Goal: Task Accomplishment & Management: Use online tool/utility

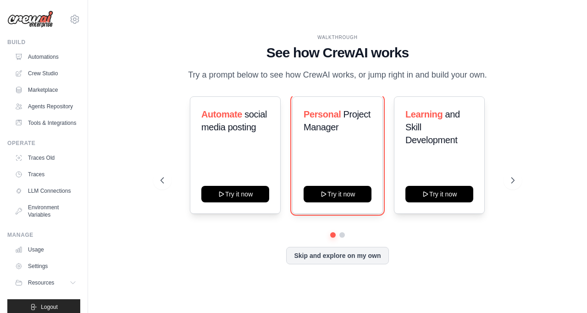
click at [358, 202] on button "Try it now" at bounding box center [337, 194] width 68 height 17
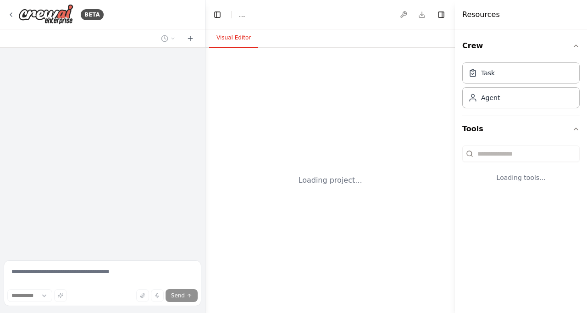
select select "****"
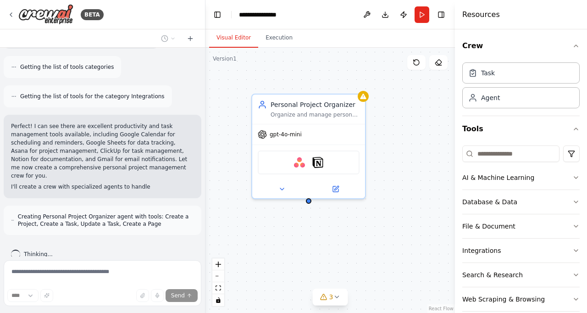
scroll to position [241, 0]
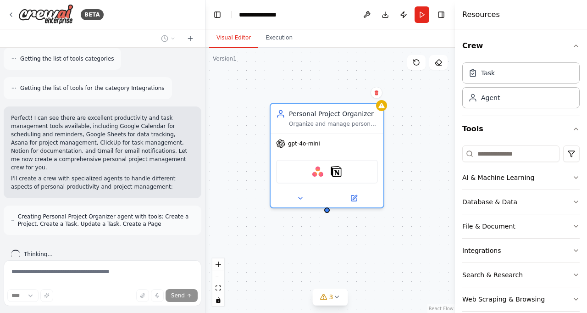
click at [426, 9] on button "Run" at bounding box center [421, 14] width 15 height 17
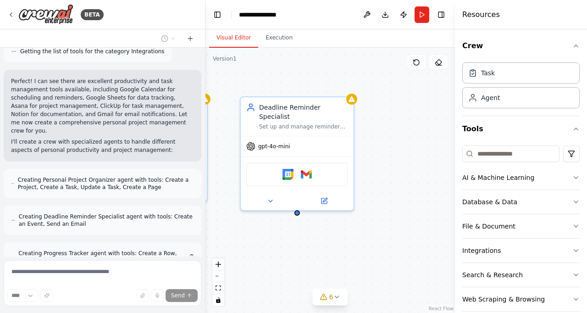
scroll to position [314, 0]
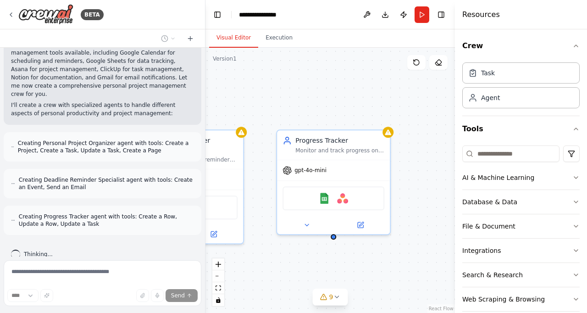
click at [526, 69] on div "Task" at bounding box center [520, 72] width 117 height 21
click at [496, 74] on div "Task" at bounding box center [520, 72] width 117 height 21
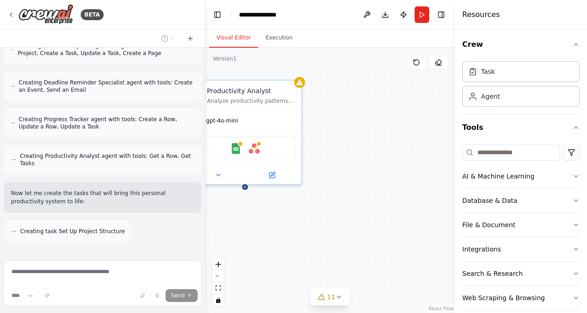
scroll to position [441, 0]
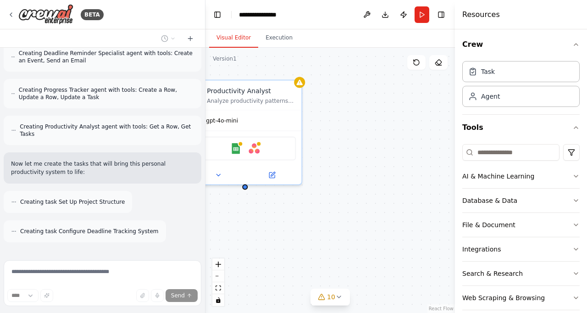
click at [218, 267] on icon "zoom in" at bounding box center [218, 264] width 6 height 6
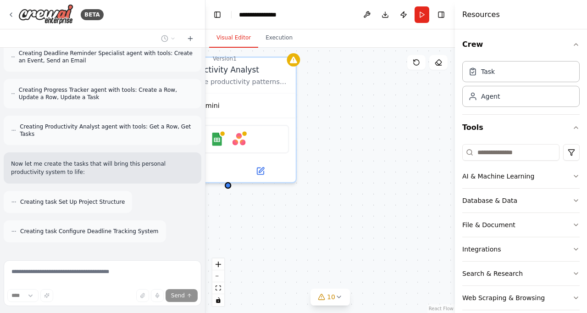
click at [221, 270] on button "zoom in" at bounding box center [218, 264] width 12 height 12
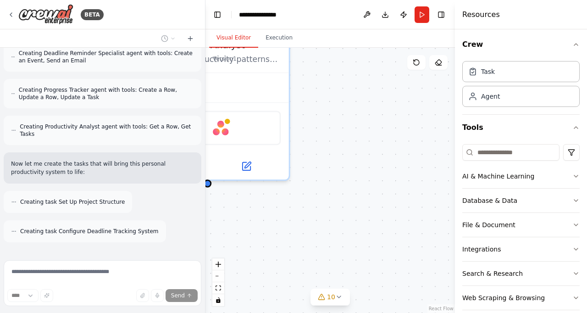
click at [220, 286] on div ".deletable-edge-delete-btn { width: 20px; height: 20px; border: 0px solid #ffff…" at bounding box center [329, 180] width 249 height 265
click at [220, 270] on button "zoom in" at bounding box center [218, 264] width 12 height 12
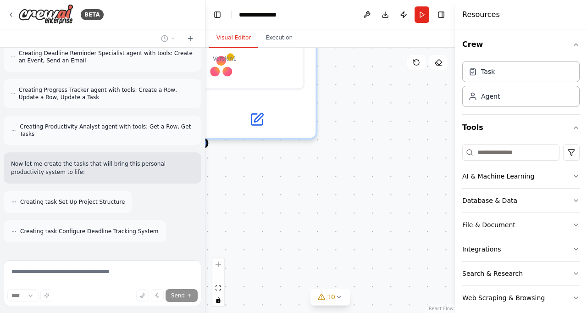
click at [219, 282] on button "zoom out" at bounding box center [218, 276] width 12 height 12
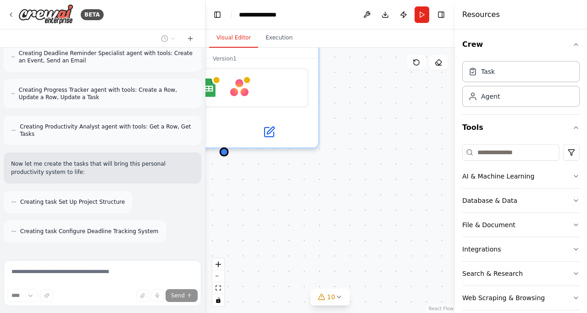
click at [218, 282] on button "zoom out" at bounding box center [218, 276] width 12 height 12
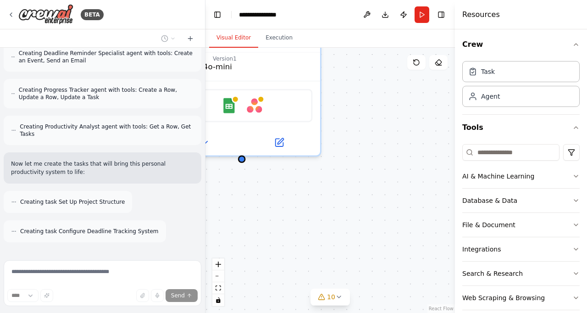
click at [217, 276] on icon "zoom out" at bounding box center [218, 275] width 6 height 1
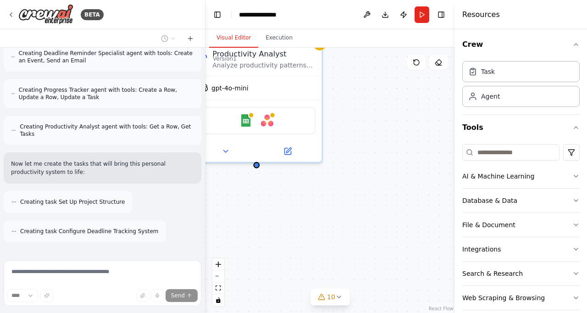
click at [218, 276] on icon "zoom out" at bounding box center [218, 275] width 6 height 1
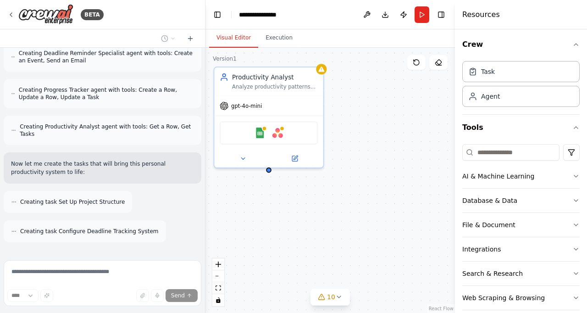
click at [218, 276] on icon "zoom out" at bounding box center [218, 275] width 6 height 1
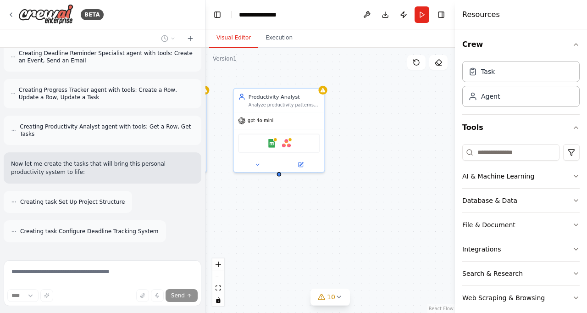
click at [217, 282] on button "zoom out" at bounding box center [218, 276] width 12 height 12
click at [218, 282] on button "zoom out" at bounding box center [218, 276] width 12 height 12
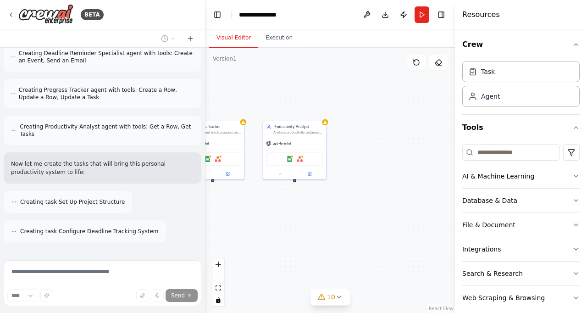
click at [219, 276] on icon "zoom out" at bounding box center [218, 275] width 6 height 1
click at [217, 306] on div "React Flow controls" at bounding box center [218, 282] width 12 height 48
click at [218, 305] on div "React Flow controls" at bounding box center [218, 282] width 12 height 48
click at [217, 306] on div "React Flow controls" at bounding box center [218, 282] width 12 height 48
click at [218, 305] on div "React Flow controls" at bounding box center [218, 282] width 12 height 48
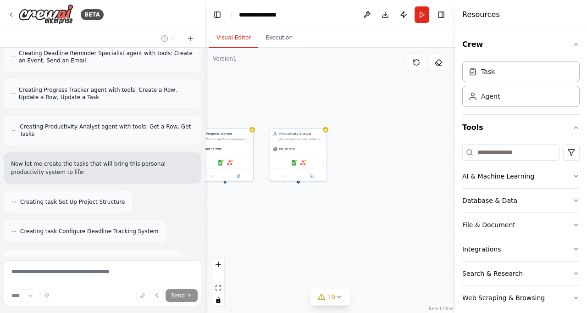
scroll to position [470, 0]
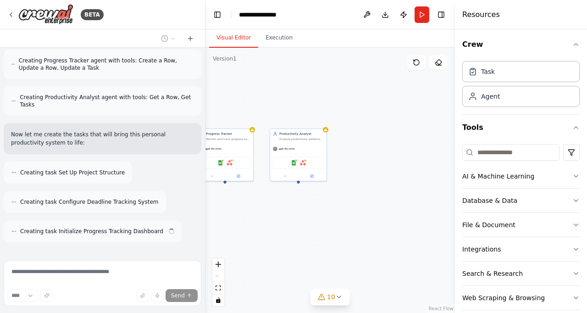
click at [215, 270] on button "zoom in" at bounding box center [218, 264] width 12 height 12
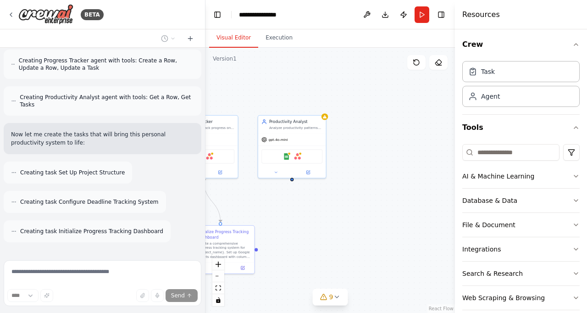
click at [216, 270] on button "zoom in" at bounding box center [218, 264] width 12 height 12
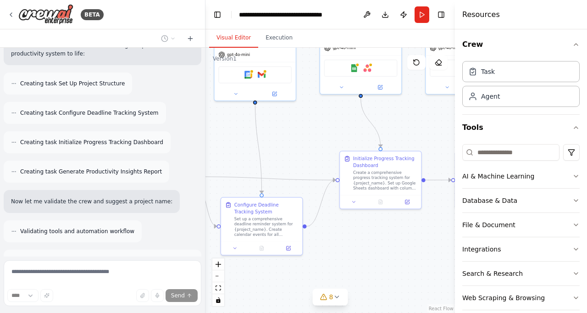
scroll to position [589, 0]
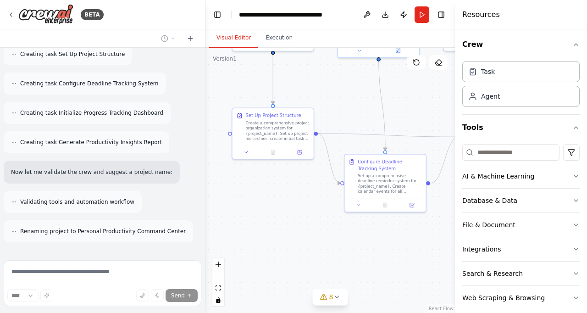
click at [375, 230] on div ".deletable-edge-delete-btn { width: 20px; height: 20px; border: 0px solid #ffff…" at bounding box center [329, 180] width 249 height 265
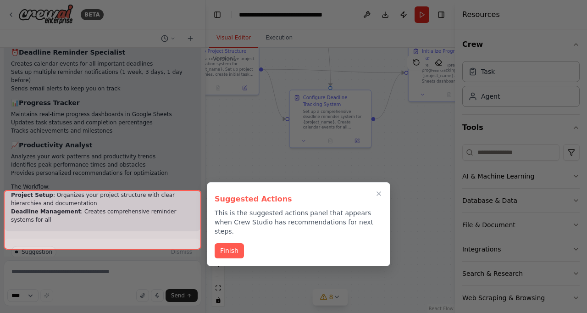
click at [229, 243] on button "Finish" at bounding box center [229, 250] width 29 height 15
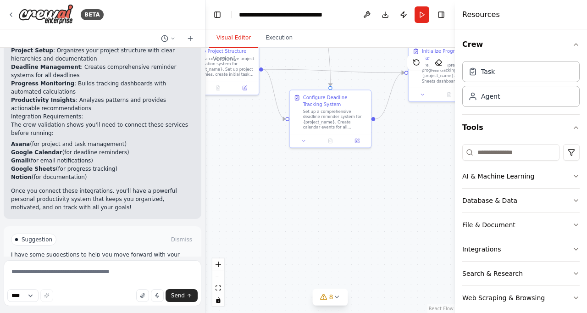
scroll to position [1038, 0]
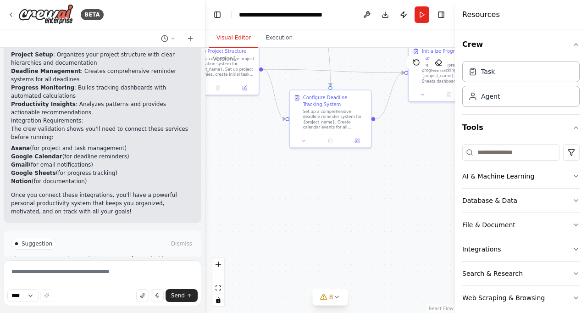
click at [163, 275] on button "Run Automation" at bounding box center [102, 282] width 183 height 15
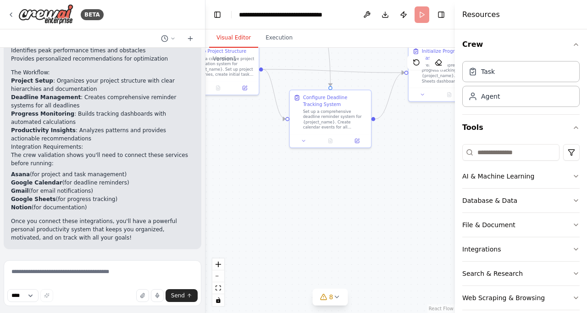
scroll to position [971, 0]
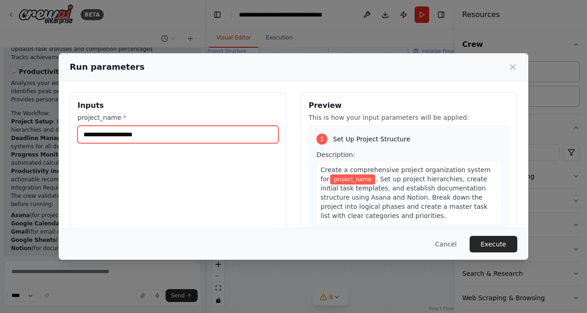
click at [222, 126] on input "project_name *" at bounding box center [177, 134] width 201 height 17
click at [213, 113] on label "project_name *" at bounding box center [177, 117] width 201 height 9
click at [213, 126] on input "project_name *" at bounding box center [177, 134] width 201 height 17
click at [215, 100] on h3 "Inputs" at bounding box center [177, 105] width 201 height 11
click at [211, 126] on input "project_name *" at bounding box center [177, 134] width 201 height 17
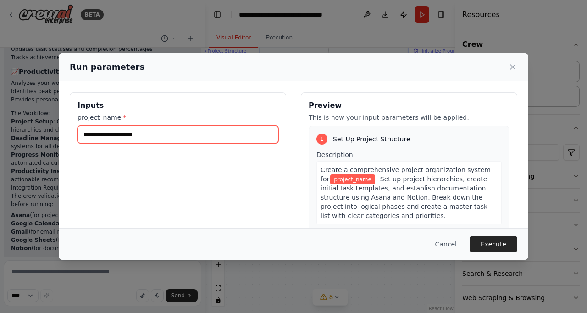
type input "*****"
type input "**********"
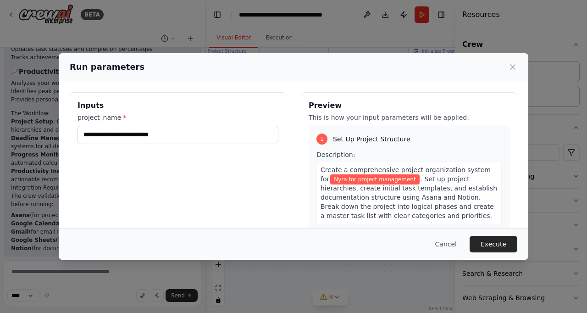
click at [245, 92] on div "**********" at bounding box center [178, 200] width 216 height 217
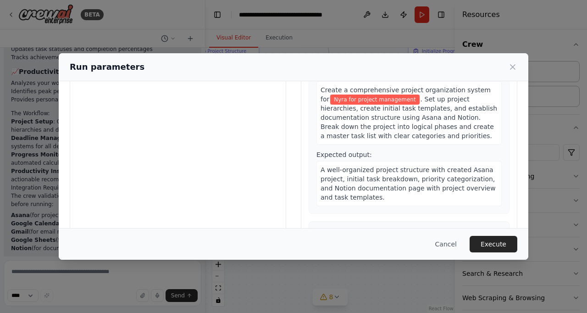
scroll to position [0, 0]
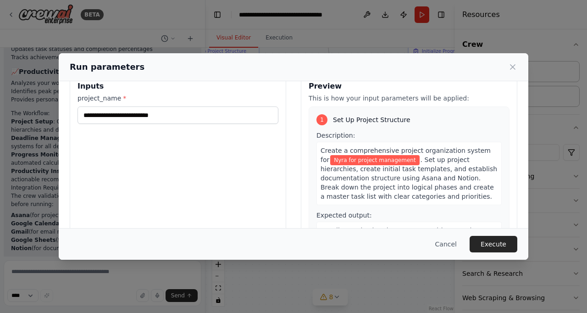
click at [447, 182] on div "Create a comprehensive project organization system for Nyra for project managem…" at bounding box center [408, 173] width 185 height 63
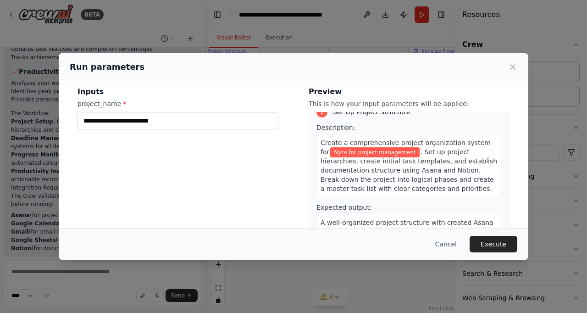
scroll to position [16, 0]
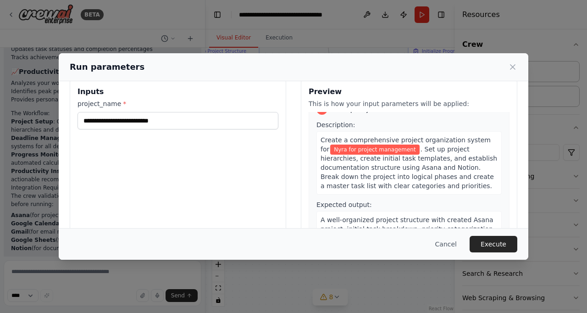
click at [464, 160] on span ". Set up project hierarchies, create initial task templates, and establish docu…" at bounding box center [408, 167] width 176 height 44
click at [464, 157] on span ". Set up project hierarchies, create initial task templates, and establish docu…" at bounding box center [408, 167] width 176 height 44
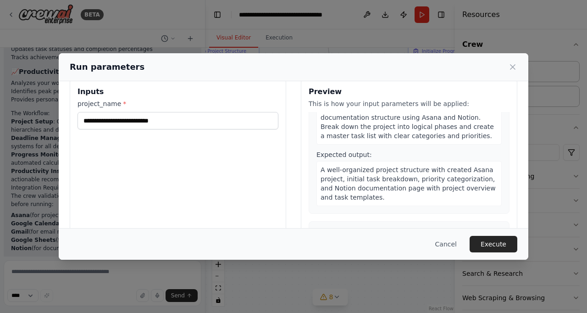
scroll to position [69, 0]
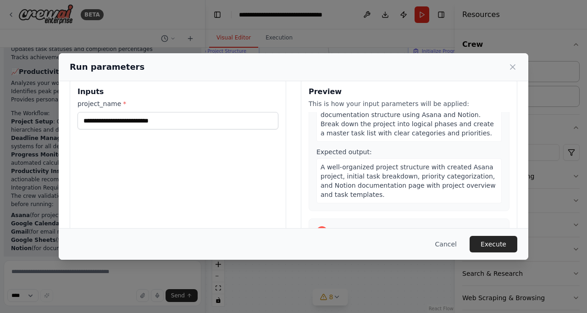
click at [500, 252] on button "Execute" at bounding box center [493, 244] width 48 height 17
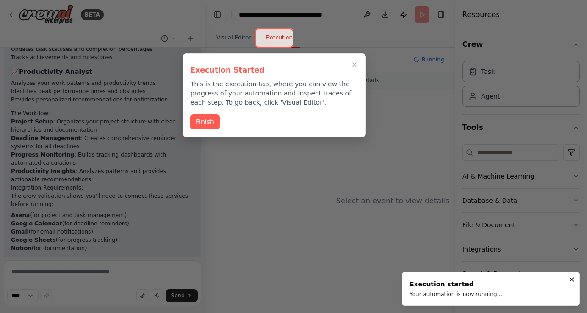
click at [206, 115] on button "Finish" at bounding box center [204, 121] width 29 height 15
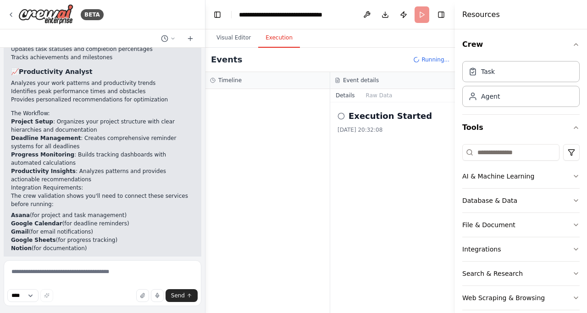
scroll to position [0, 0]
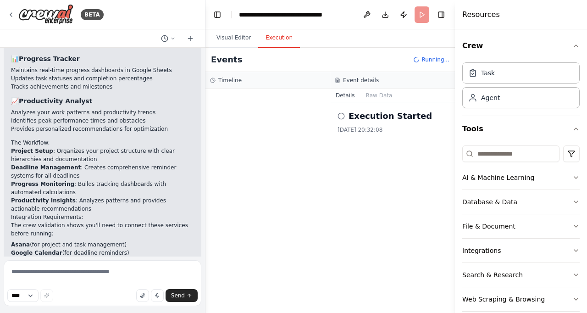
click at [348, 120] on div "Execution Started" at bounding box center [392, 116] width 110 height 13
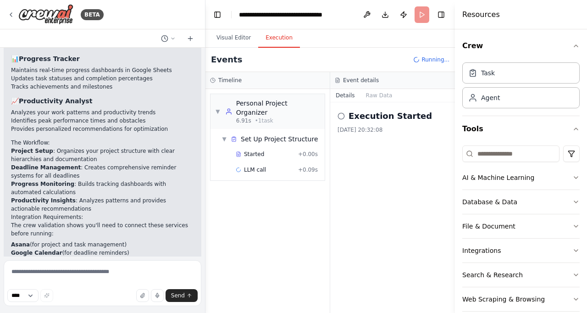
click at [578, 202] on icon "button" at bounding box center [575, 201] width 7 height 7
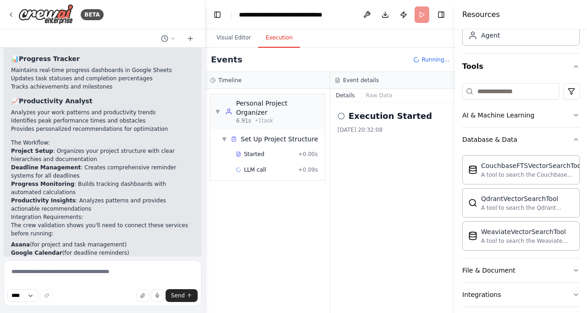
scroll to position [971, 0]
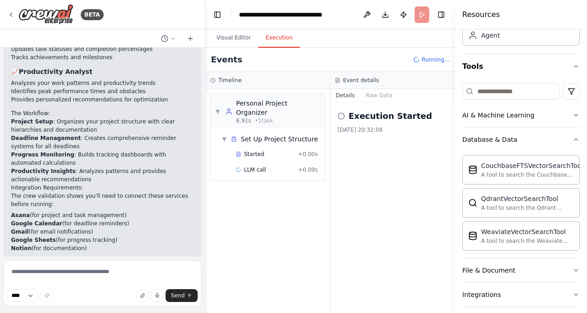
click at [576, 138] on icon "button" at bounding box center [576, 139] width 4 height 2
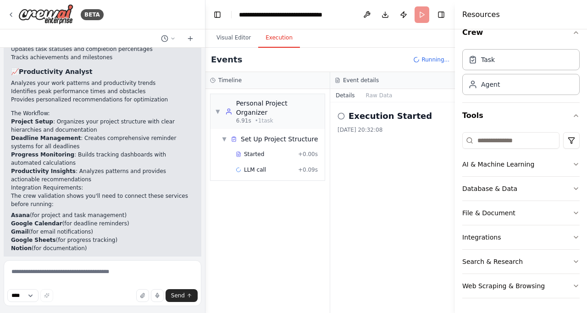
click at [574, 161] on icon "button" at bounding box center [575, 163] width 7 height 7
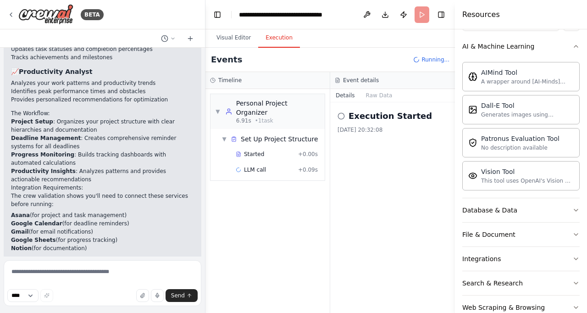
scroll to position [131, 0]
click at [574, 45] on icon "button" at bounding box center [575, 46] width 7 height 7
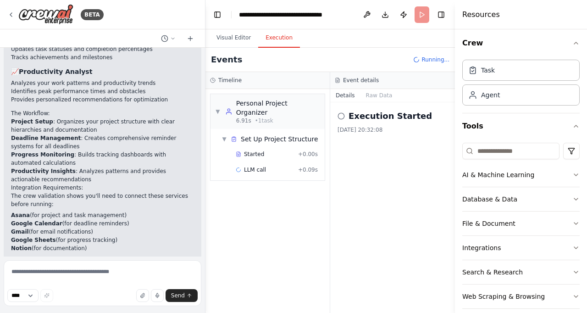
scroll to position [0, 0]
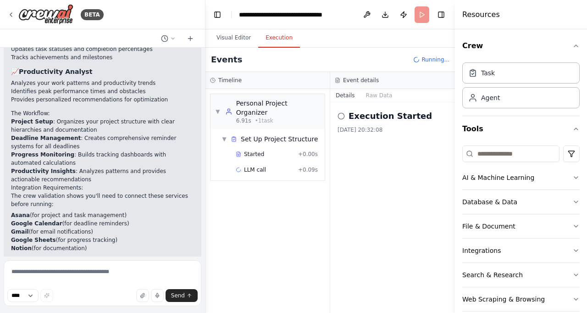
click at [297, 150] on div "Started + 0.00s" at bounding box center [277, 153] width 82 height 7
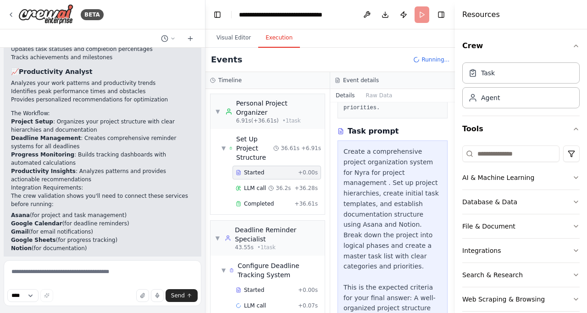
scroll to position [209, 0]
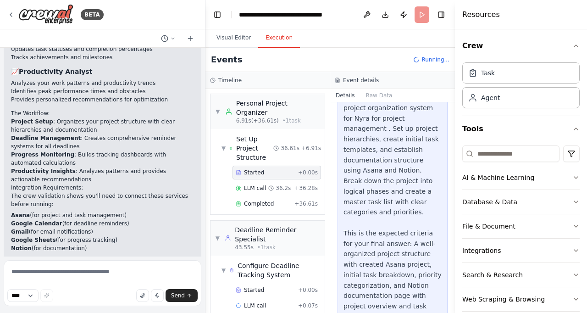
click at [298, 184] on span "+ 36.28s" at bounding box center [305, 187] width 23 height 7
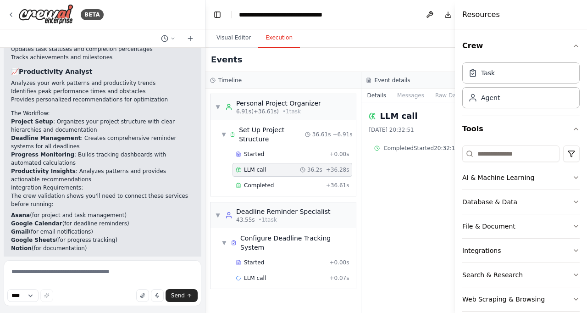
scroll to position [942, 0]
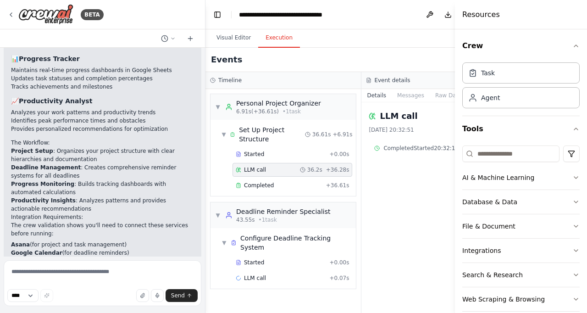
click at [294, 261] on div "Started" at bounding box center [281, 262] width 90 height 7
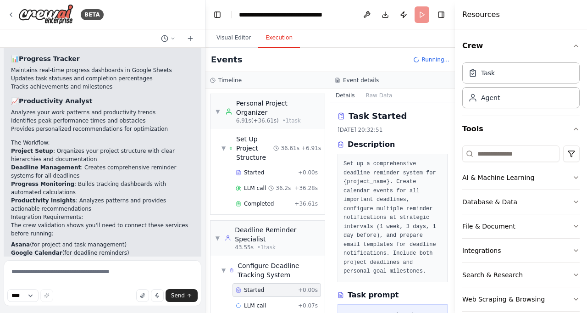
click at [302, 187] on div "Started + 0.00s LLM call 36.2s + 36.28s Completed + 36.61s" at bounding box center [271, 188] width 107 height 47
click at [310, 200] on span "+ 36.61s" at bounding box center [305, 203] width 23 height 7
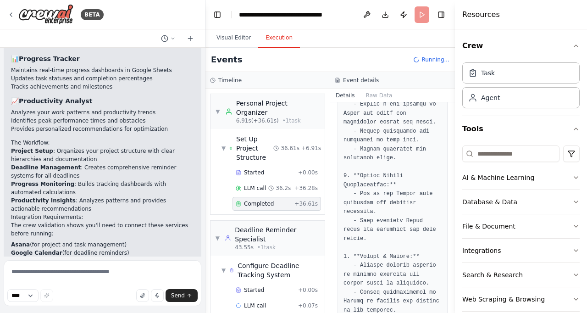
scroll to position [1669, 0]
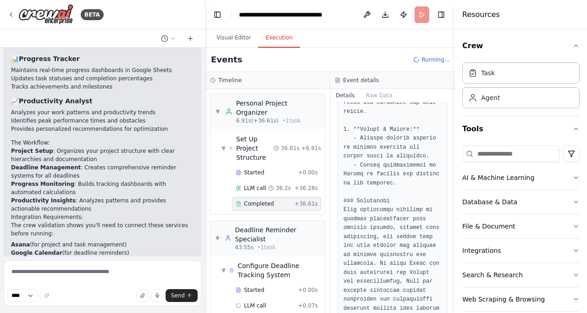
click at [384, 12] on button "Download" at bounding box center [385, 14] width 15 height 17
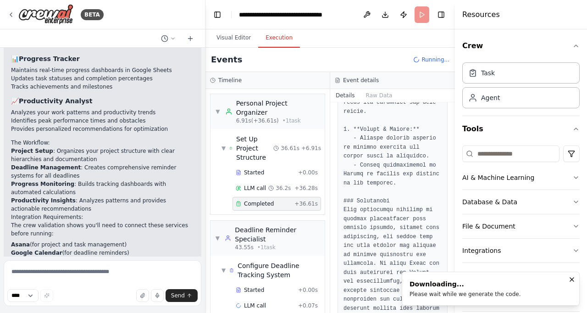
scroll to position [971, 0]
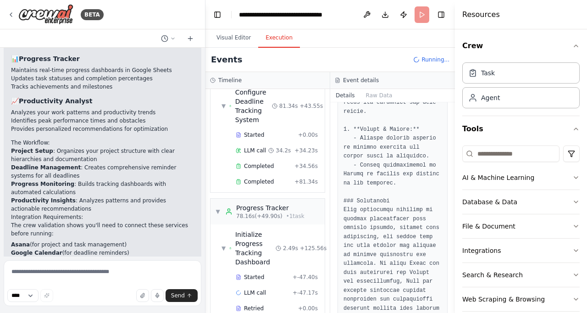
scroll to position [266, 0]
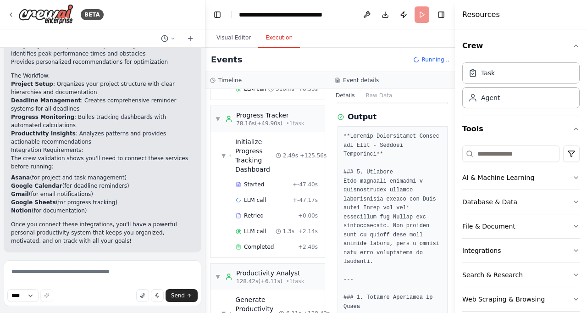
scroll to position [0, 0]
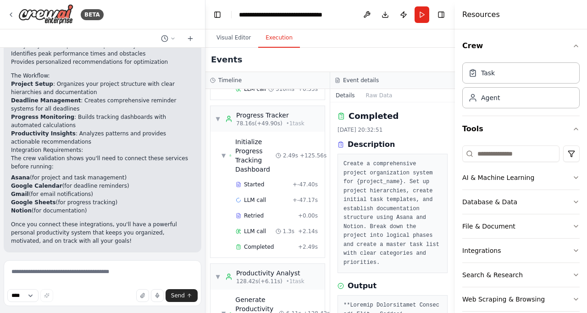
click at [9, 14] on icon at bounding box center [10, 14] width 7 height 7
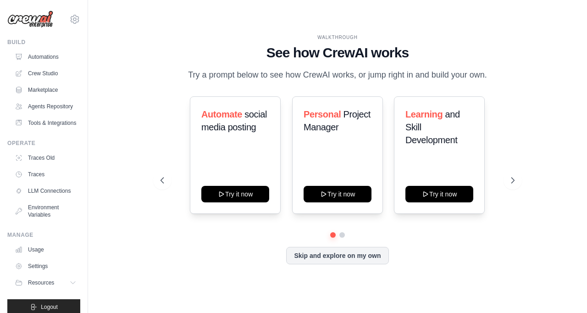
click at [336, 253] on div "Automate social media posting Try it now Personal Project Manager Try it now Le…" at bounding box center [336, 180] width 353 height 168
click at [516, 189] on button at bounding box center [512, 180] width 18 height 18
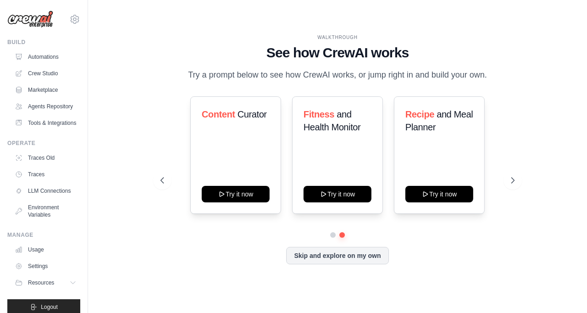
click at [364, 264] on button "Skip and explore on my own" at bounding box center [337, 255] width 102 height 17
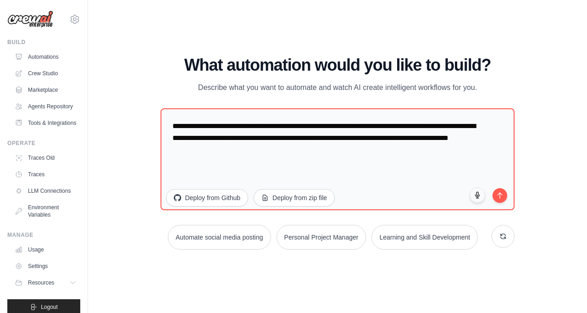
click at [55, 75] on link "Crew Studio" at bounding box center [45, 73] width 69 height 15
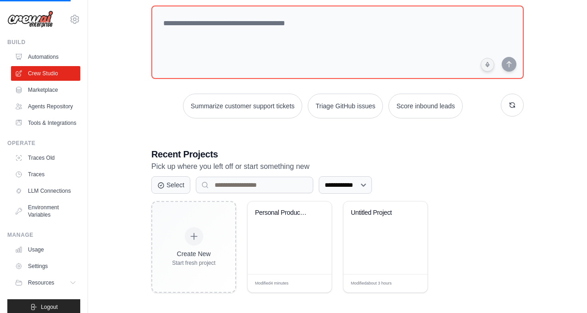
scroll to position [56, 0]
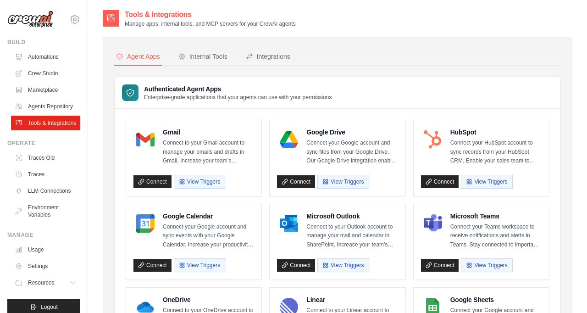
click at [199, 62] on button "Internal Tools" at bounding box center [202, 56] width 53 height 17
click at [219, 52] on div "Internal Tools" at bounding box center [202, 56] width 49 height 9
click at [215, 61] on button "Internal Tools" at bounding box center [202, 56] width 53 height 17
click at [213, 56] on div "Internal Tools" at bounding box center [202, 56] width 49 height 9
click at [281, 55] on div "Integrations" at bounding box center [268, 56] width 44 height 9
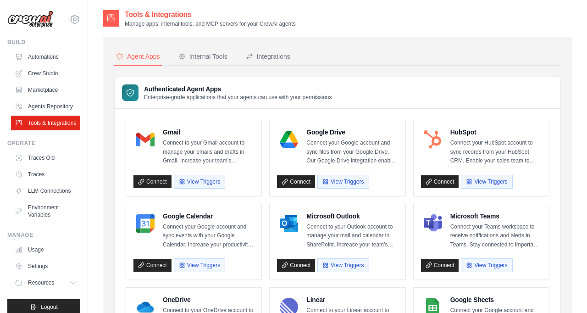
click at [270, 58] on div "Integrations" at bounding box center [268, 56] width 44 height 9
click at [292, 50] on button "Integrations" at bounding box center [268, 56] width 48 height 17
click at [288, 57] on div "Integrations" at bounding box center [268, 56] width 44 height 9
click at [284, 61] on div "Integrations" at bounding box center [268, 56] width 44 height 9
click at [194, 55] on div "Internal Tools" at bounding box center [202, 56] width 49 height 9
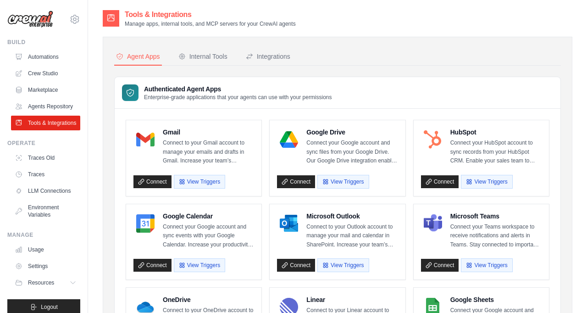
click at [203, 57] on div "Internal Tools" at bounding box center [202, 56] width 49 height 9
click at [200, 58] on div "Internal Tools" at bounding box center [202, 56] width 49 height 9
click at [162, 101] on div "Authenticated Agent Apps Enterprise-grade applications that your agents can use…" at bounding box center [338, 93] width 446 height 32
click at [207, 63] on button "Internal Tools" at bounding box center [202, 56] width 53 height 17
click at [27, 165] on link "Traces Old" at bounding box center [45, 157] width 69 height 15
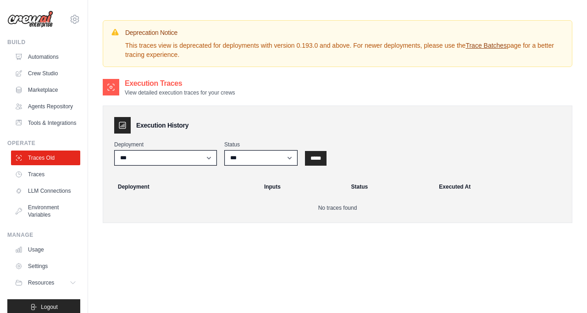
click at [28, 68] on link "Crew Studio" at bounding box center [45, 73] width 69 height 15
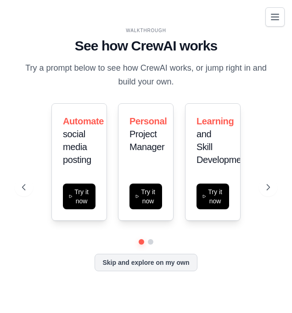
scroll to position [17, 0]
click at [271, 17] on icon "Toggle navigation" at bounding box center [274, 16] width 11 height 11
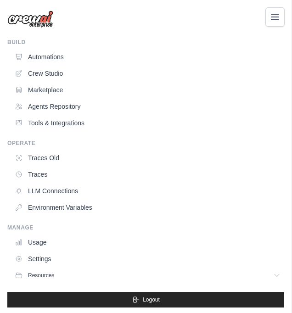
click at [277, 15] on icon "Toggle navigation" at bounding box center [274, 16] width 11 height 11
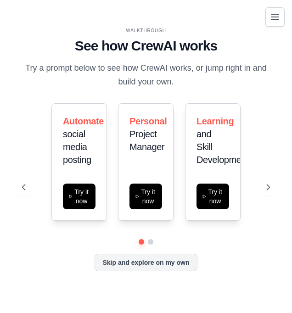
scroll to position [0, 0]
